Goal: Transaction & Acquisition: Purchase product/service

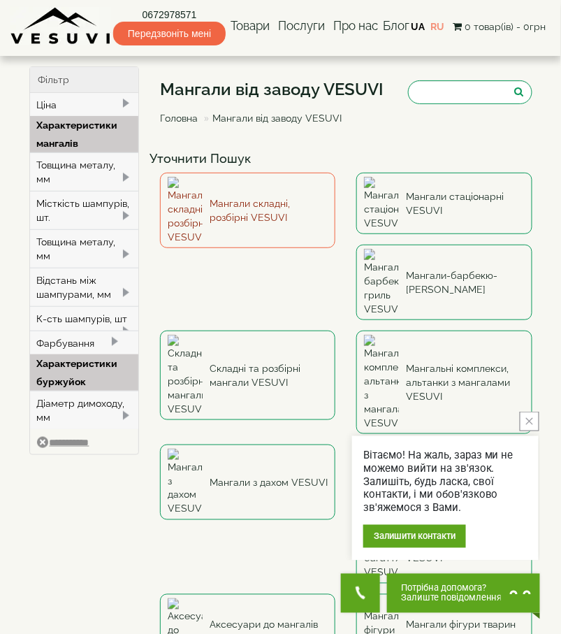
click at [249, 194] on link "Мангали складні, розбірні VESUVI" at bounding box center [247, 210] width 175 height 75
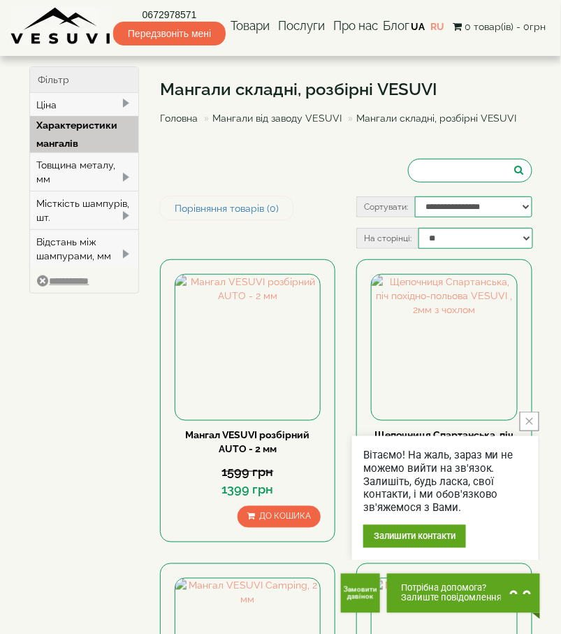
click at [126, 170] on div "Товщина металу, мм" at bounding box center [84, 171] width 109 height 38
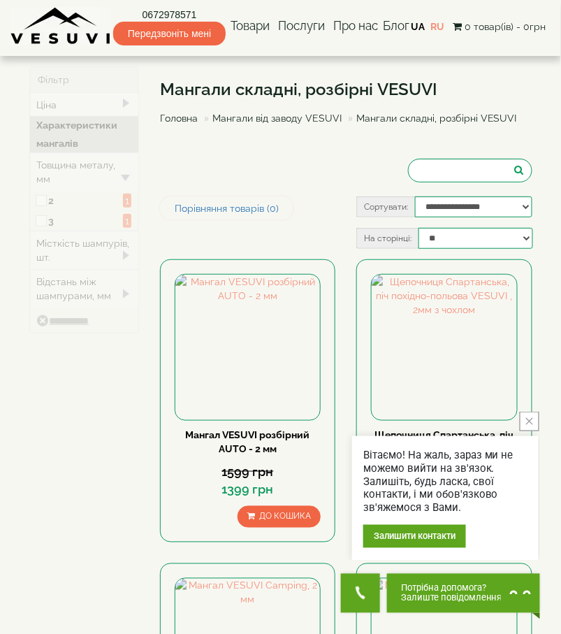
type input "****"
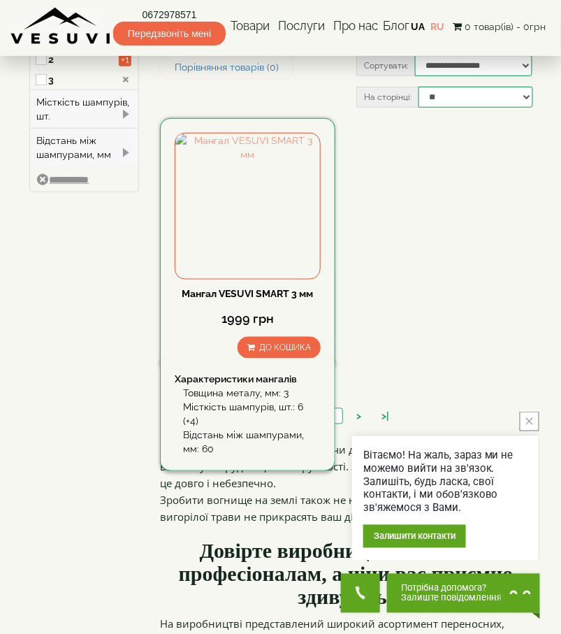
scroll to position [140, 0]
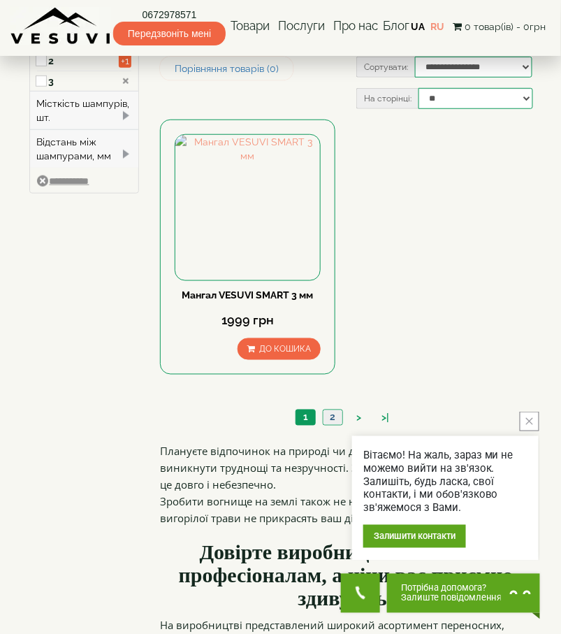
click at [333, 418] on link "2" at bounding box center [333, 417] width 20 height 15
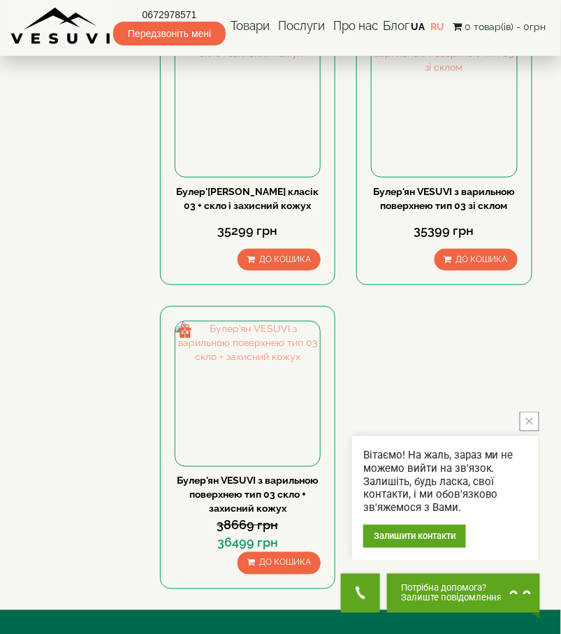
scroll to position [2026, 0]
